Goal: Entertainment & Leisure: Consume media (video, audio)

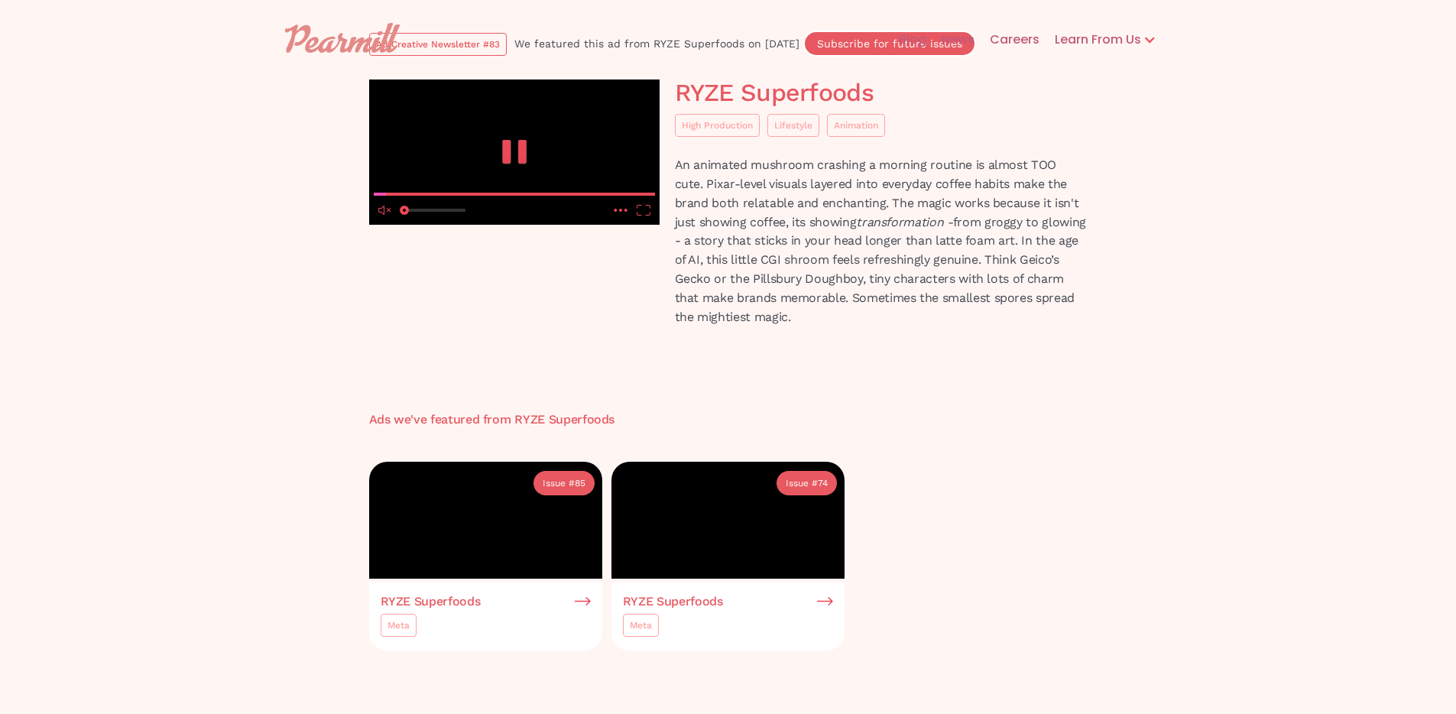
click at [522, 164] on icon "pause" at bounding box center [522, 152] width 8 height 24
click at [433, 203] on input "seek" at bounding box center [514, 193] width 281 height 19
click at [454, 203] on input "seek" at bounding box center [514, 193] width 281 height 19
click at [511, 203] on input "seek" at bounding box center [514, 193] width 281 height 19
click at [562, 203] on input "seek" at bounding box center [514, 193] width 281 height 19
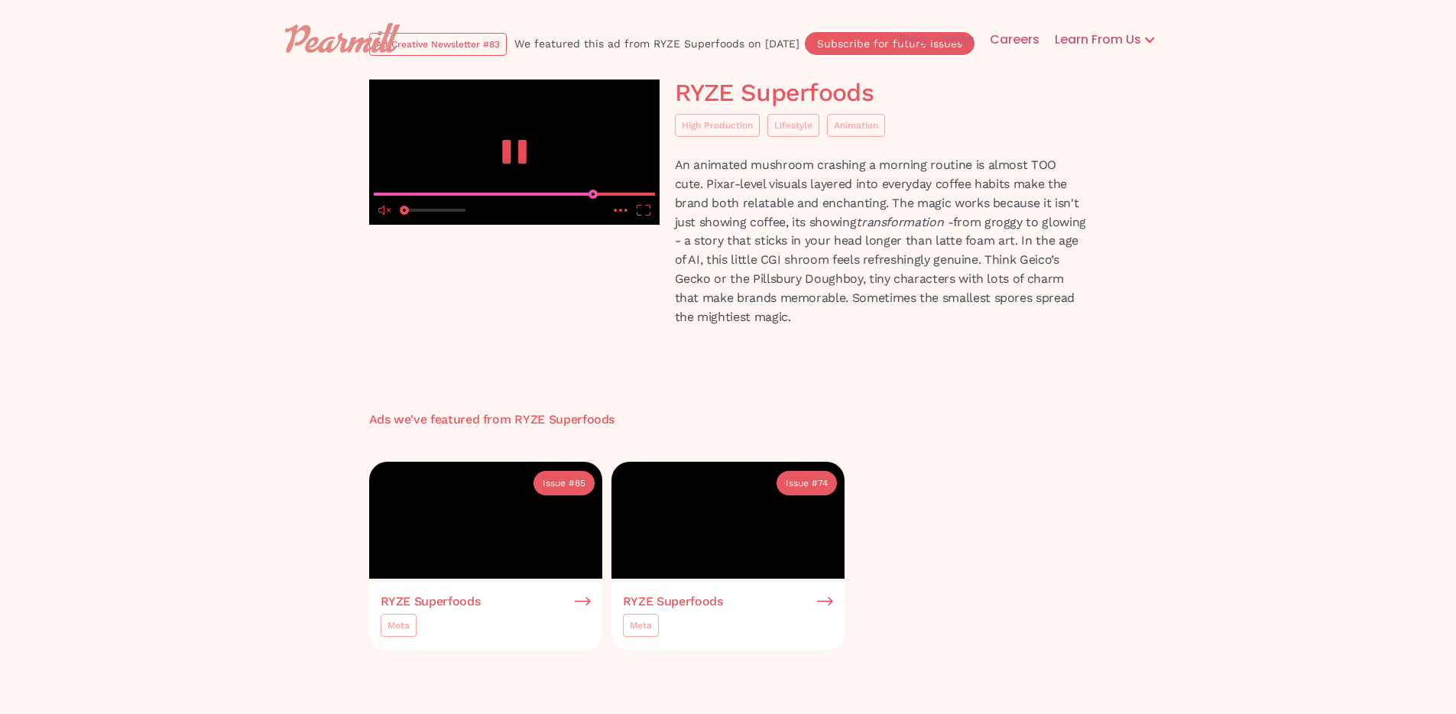
type input "0.780398228462032"
click at [592, 203] on input "seek" at bounding box center [514, 193] width 281 height 19
